Goal: Navigation & Orientation: Go to known website

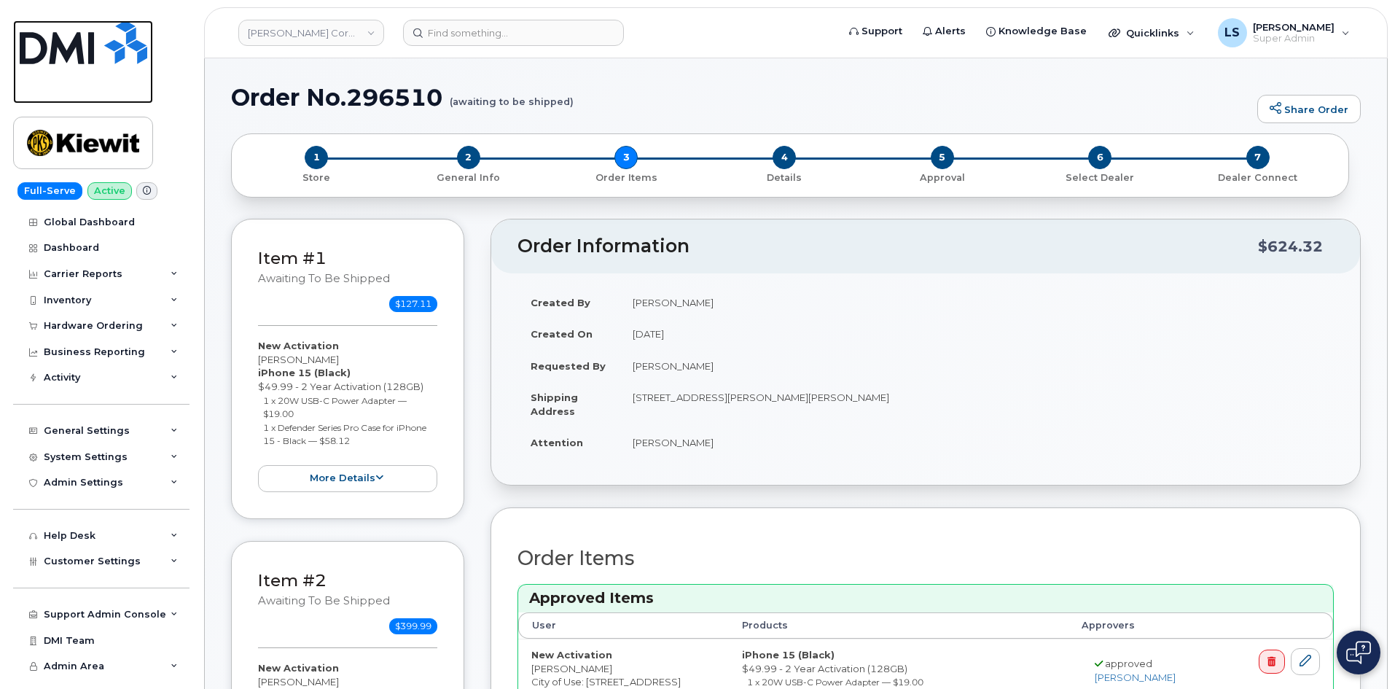
click at [78, 36] on img at bounding box center [84, 42] width 128 height 44
